Goal: Navigation & Orientation: Find specific page/section

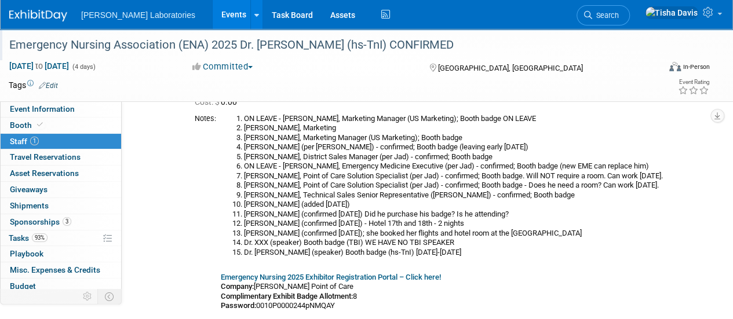
click at [153, 47] on div "Emergency Nursing Association (ENA) 2025 Dr. [PERSON_NAME] (hs-TnI) CONFIRMED" at bounding box center [327, 45] width 645 height 21
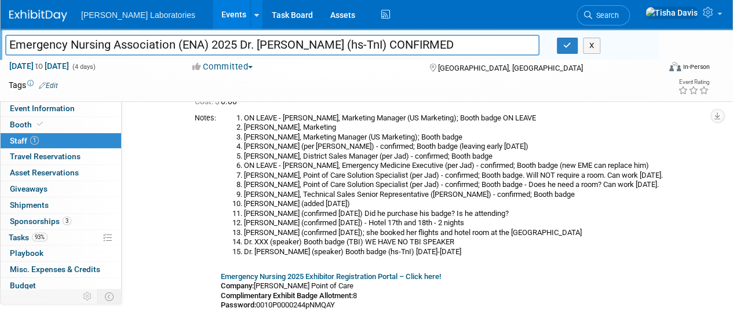
click at [213, 17] on link "Events" at bounding box center [234, 14] width 42 height 29
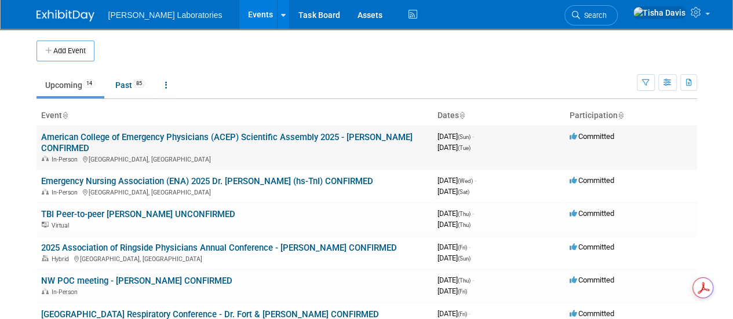
click at [152, 137] on link "American College of Emergency Physicians (ACEP) Scientific Assembly 2025 - [PER…" at bounding box center [226, 142] width 371 height 21
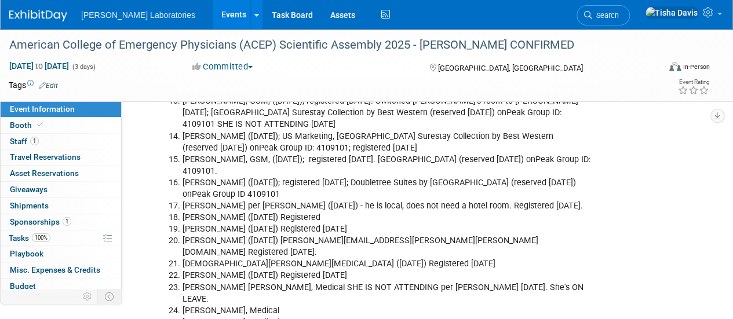
scroll to position [2503, 0]
